Goal: Check status: Check status

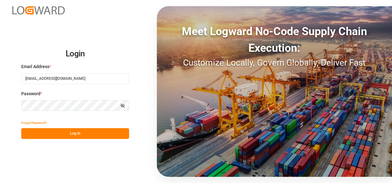
click at [70, 133] on button "Log In" at bounding box center [75, 133] width 108 height 11
type input "[EMAIL_ADDRESS][DOMAIN_NAME]"
click at [100, 133] on button "Log In" at bounding box center [75, 133] width 108 height 11
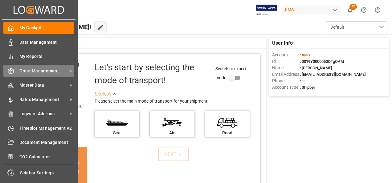
click at [9, 69] on icon at bounding box center [10, 71] width 5 height 6
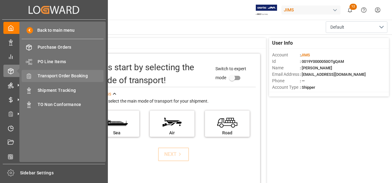
click at [66, 79] on span "Transport Order Booking" at bounding box center [71, 76] width 66 height 6
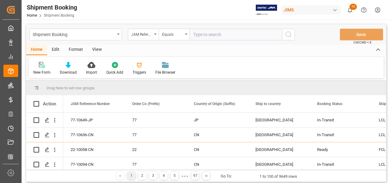
click at [238, 36] on input "text" at bounding box center [236, 35] width 93 height 12
paste input "22-9328-CN"
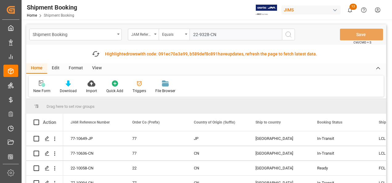
type input "22-9328-CN"
click at [285, 36] on icon "search button" at bounding box center [288, 34] width 7 height 7
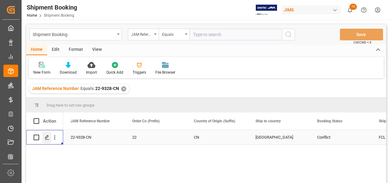
click at [47, 138] on polygon "Press SPACE to select this row." at bounding box center [46, 137] width 3 height 3
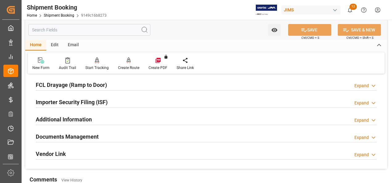
scroll to position [185, 0]
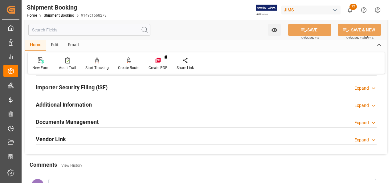
click at [76, 122] on h2 "Documents Management" at bounding box center [67, 122] width 63 height 8
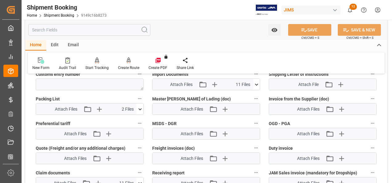
scroll to position [308, 0]
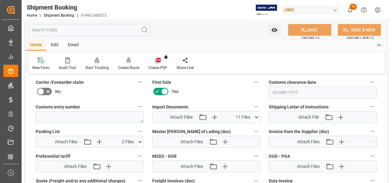
click at [140, 141] on icon at bounding box center [139, 142] width 3 height 2
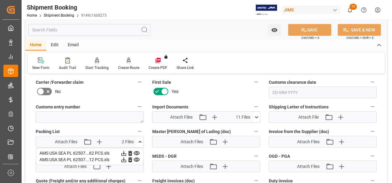
click at [125, 151] on icon at bounding box center [124, 153] width 6 height 6
click at [125, 160] on icon at bounding box center [124, 160] width 6 height 6
